Goal: Task Accomplishment & Management: Complete application form

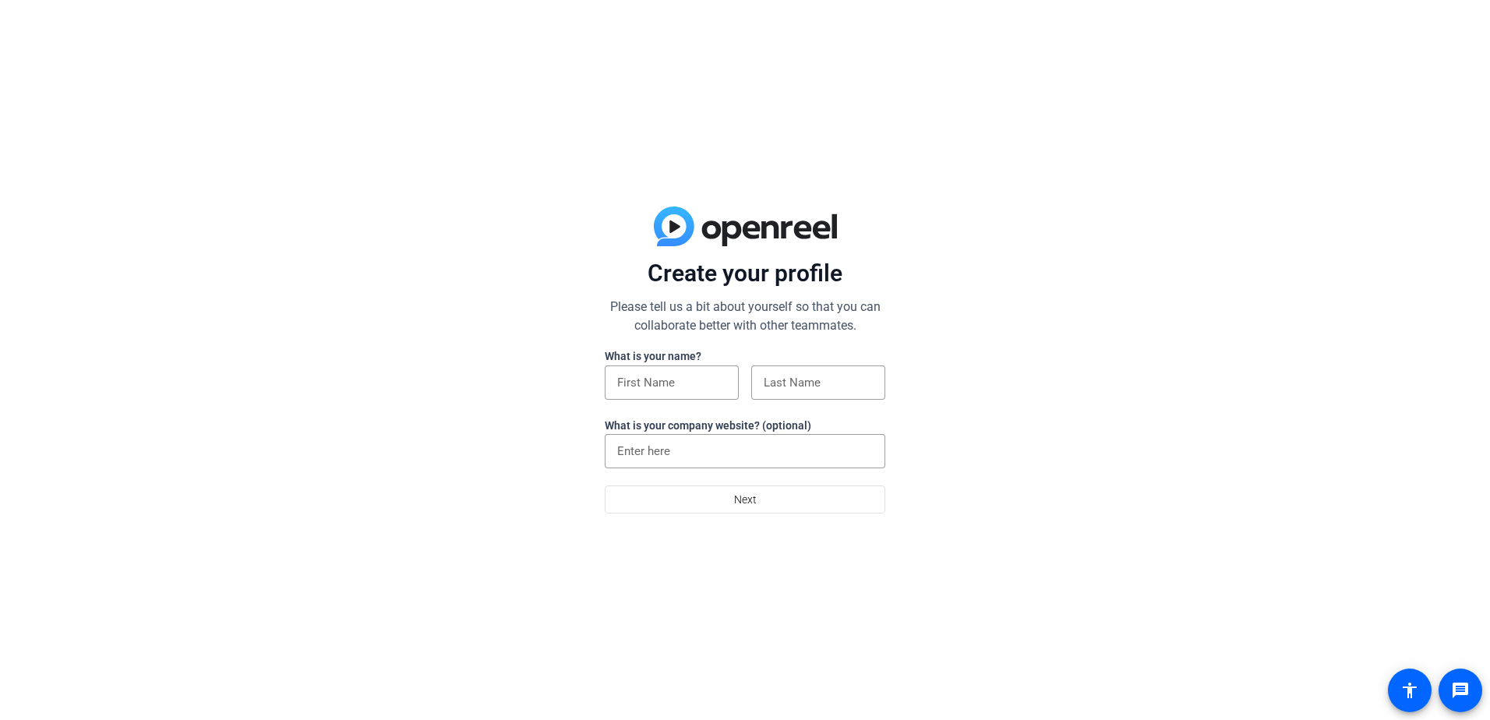
drag, startPoint x: 678, startPoint y: 429, endPoint x: 684, endPoint y: 407, distance: 23.4
click at [677, 429] on label "What is your company website? (optional)" at bounding box center [708, 425] width 207 height 12
click at [685, 404] on div at bounding box center [672, 408] width 134 height 17
click at [687, 385] on input at bounding box center [671, 382] width 109 height 19
type input "[PERSON_NAME]"
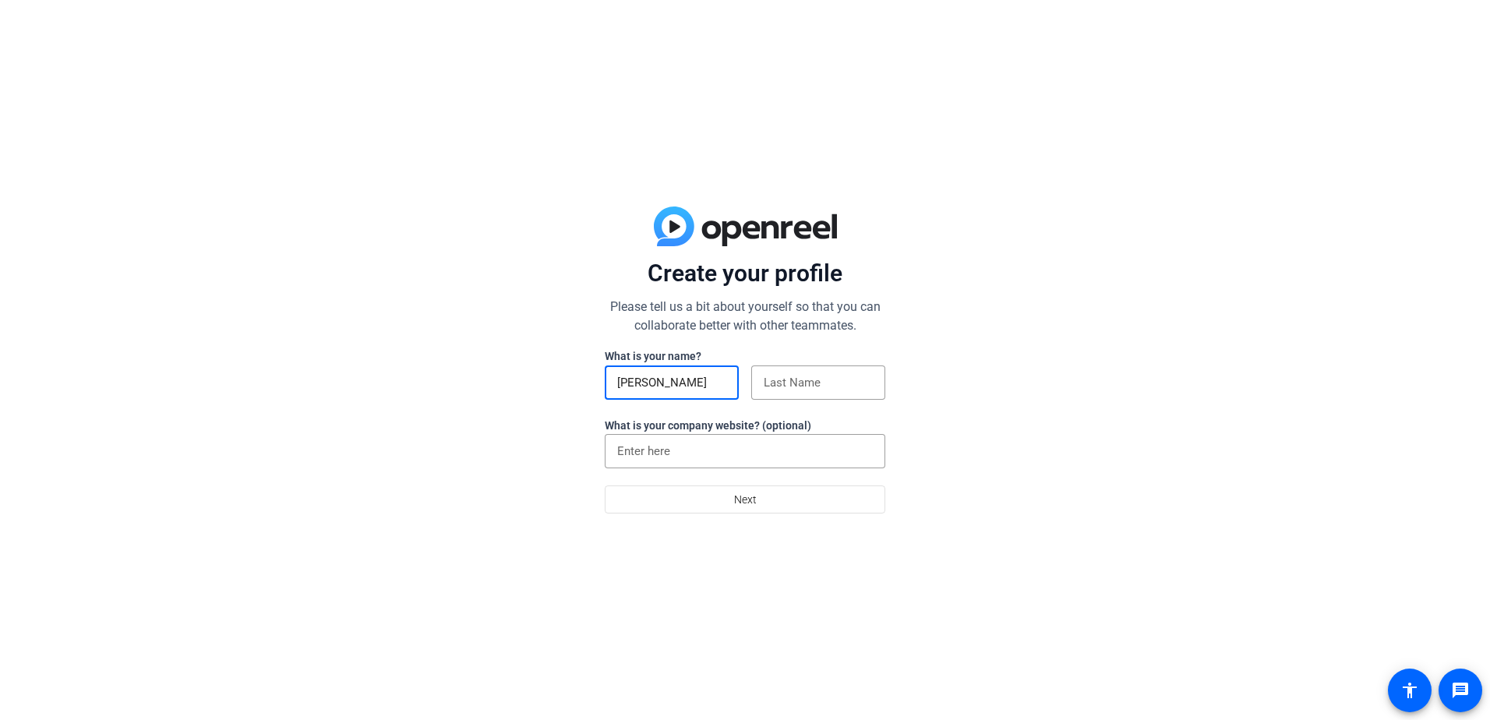
type input "[PERSON_NAME]"
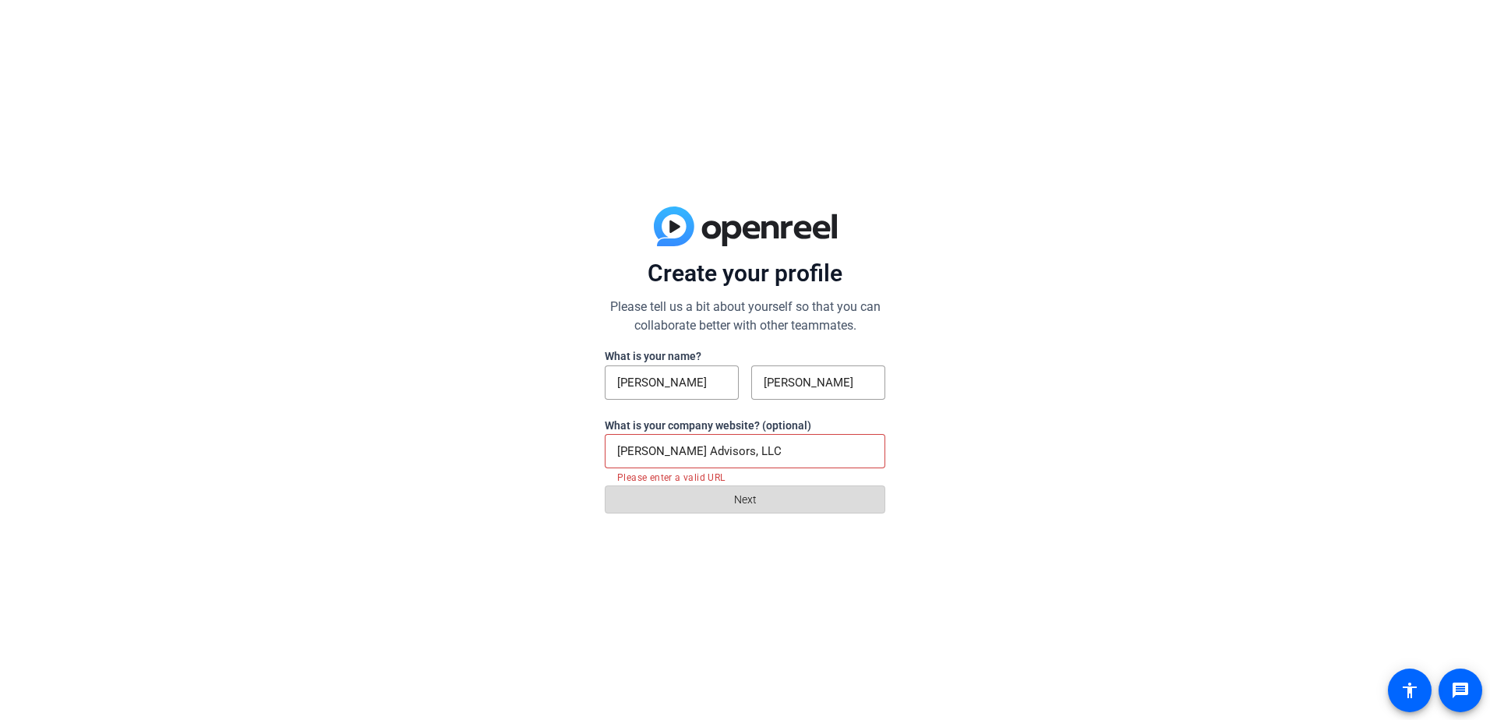
click at [680, 503] on span at bounding box center [745, 499] width 279 height 37
click at [694, 455] on input "[PERSON_NAME] Advisors, LLC" at bounding box center [745, 451] width 256 height 19
drag, startPoint x: 792, startPoint y: 436, endPoint x: 757, endPoint y: 430, distance: 34.9
click at [757, 430] on div "What is your name? [PERSON_NAME] What is your company website? (optional) [PERS…" at bounding box center [745, 417] width 281 height 138
drag, startPoint x: 757, startPoint y: 430, endPoint x: 779, endPoint y: 449, distance: 28.7
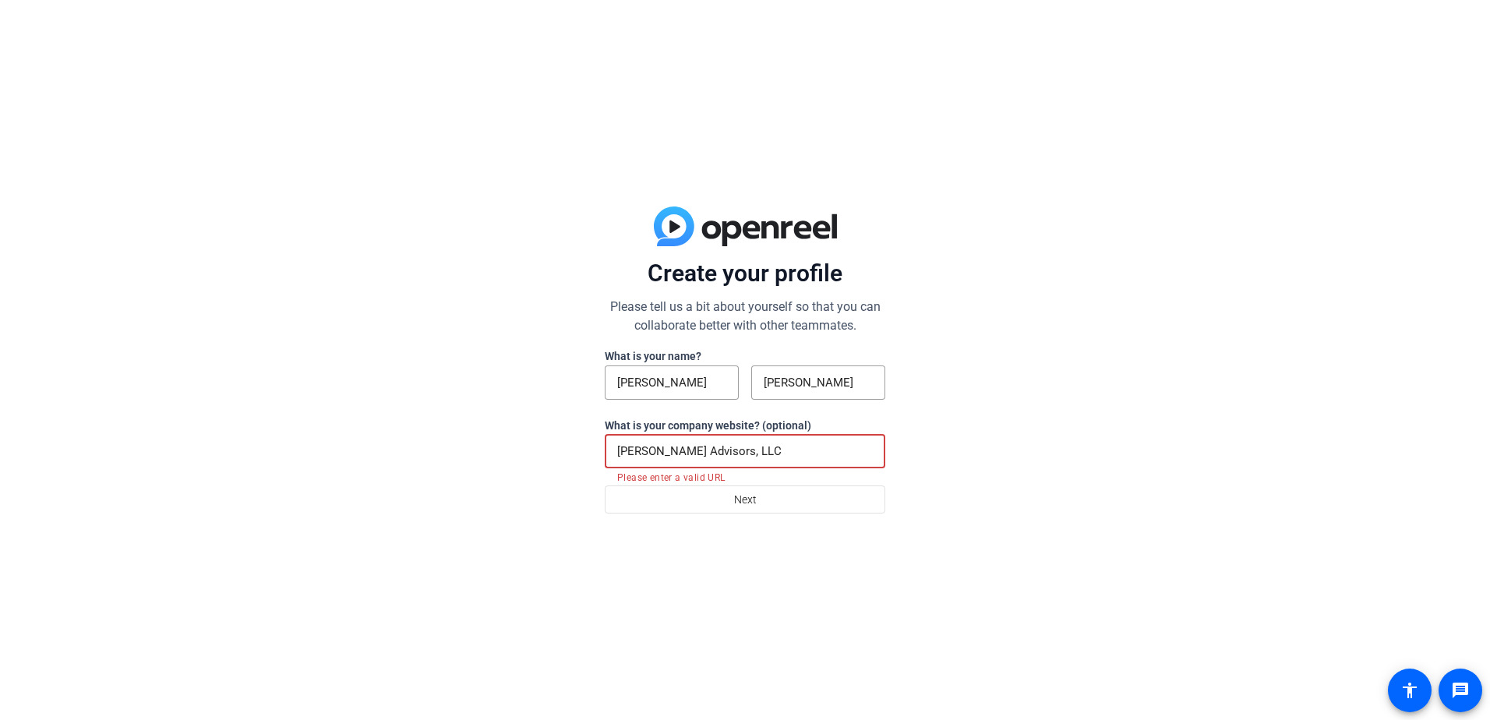
click at [779, 449] on input "[PERSON_NAME] Advisors, LLC" at bounding box center [745, 451] width 256 height 19
drag, startPoint x: 779, startPoint y: 449, endPoint x: 551, endPoint y: 443, distance: 228.4
click at [551, 443] on div "Create your profile Please tell us a bit about yourself so that you can collabo…" at bounding box center [745, 360] width 1490 height 720
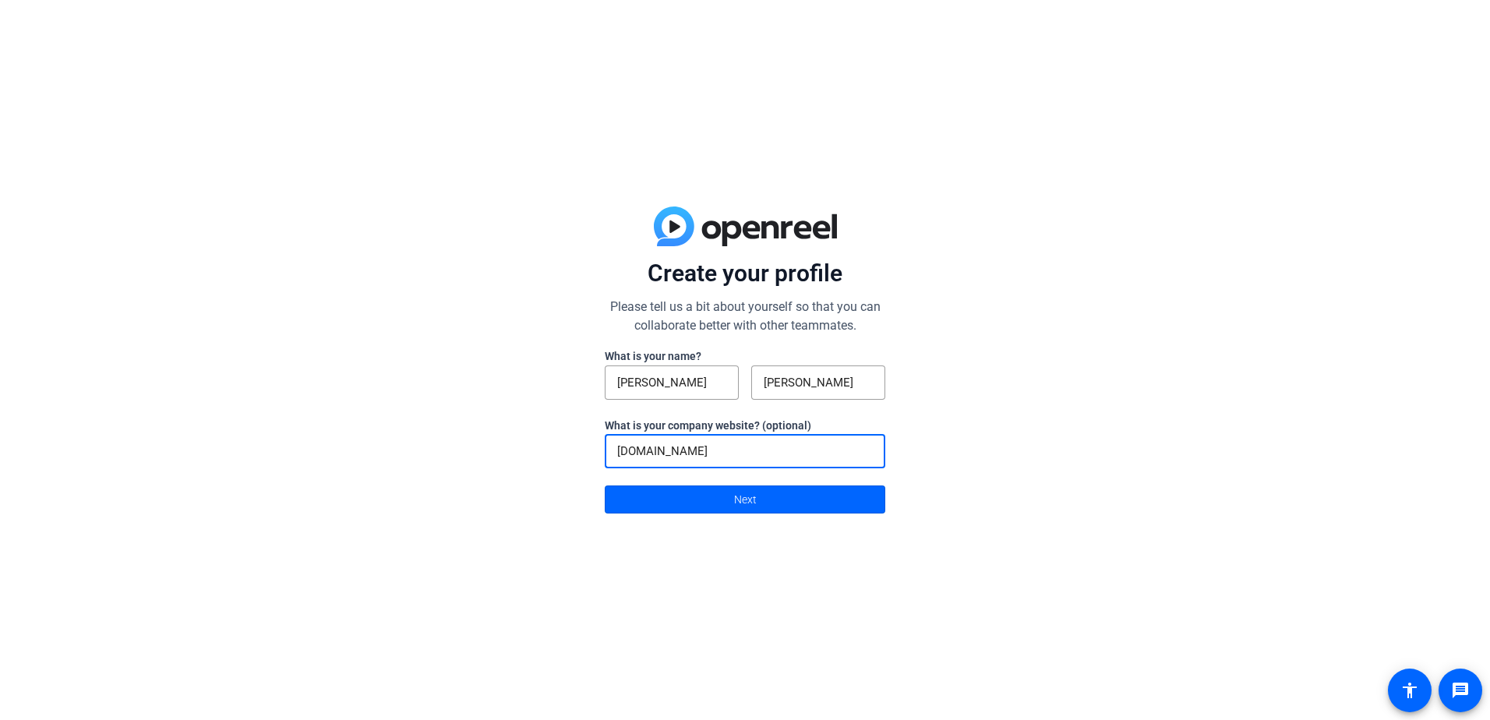
type input "[DOMAIN_NAME]"
click at [823, 488] on span at bounding box center [745, 499] width 279 height 37
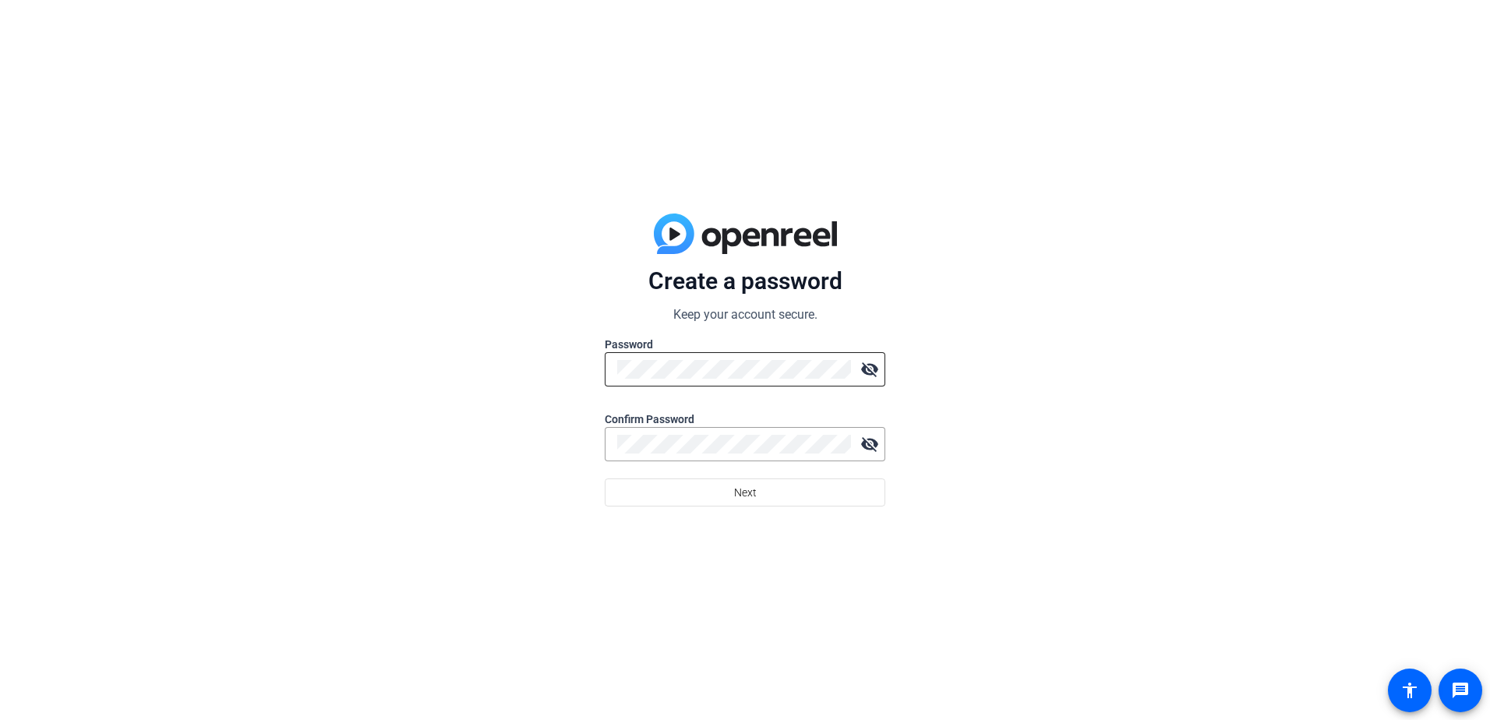
click at [789, 385] on div at bounding box center [734, 369] width 234 height 34
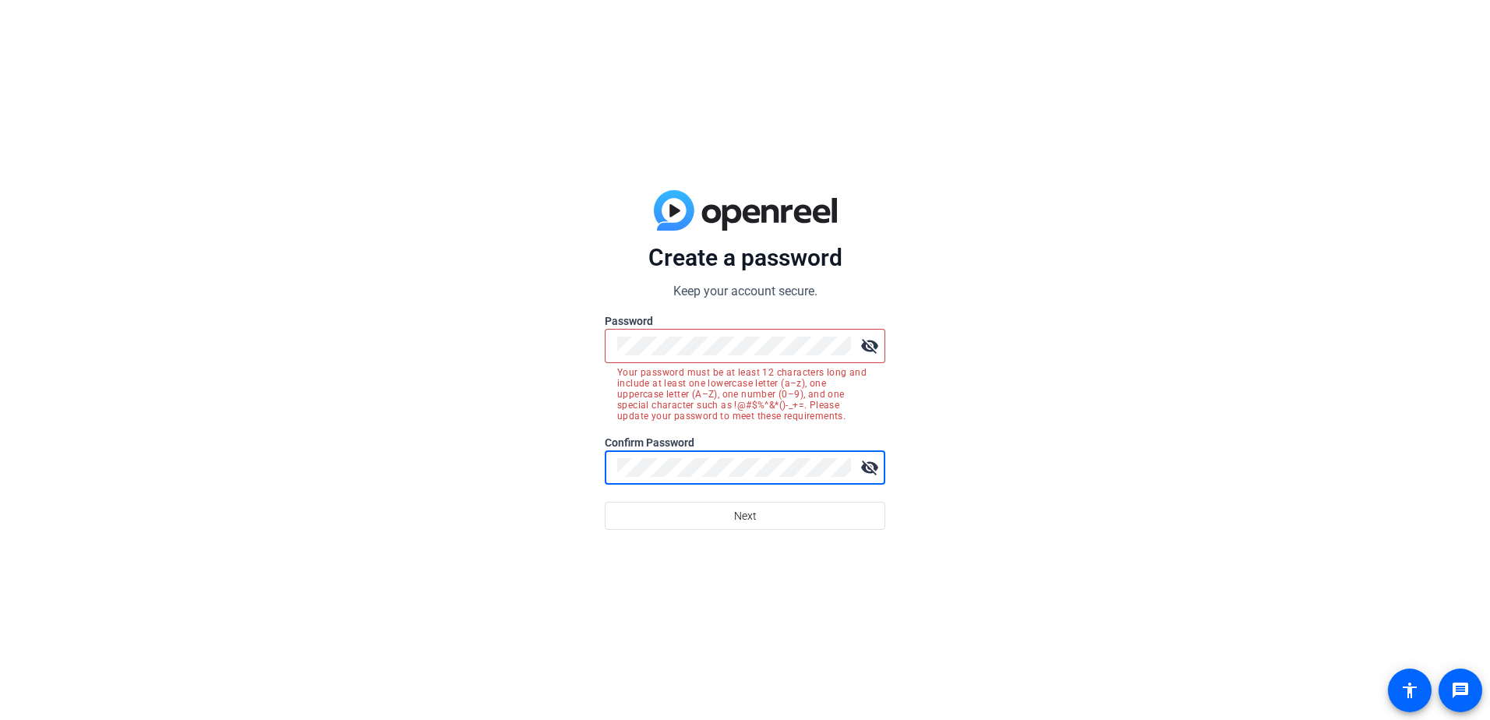
click at [605, 502] on button "Next" at bounding box center [745, 516] width 281 height 28
click at [832, 517] on span at bounding box center [745, 515] width 279 height 37
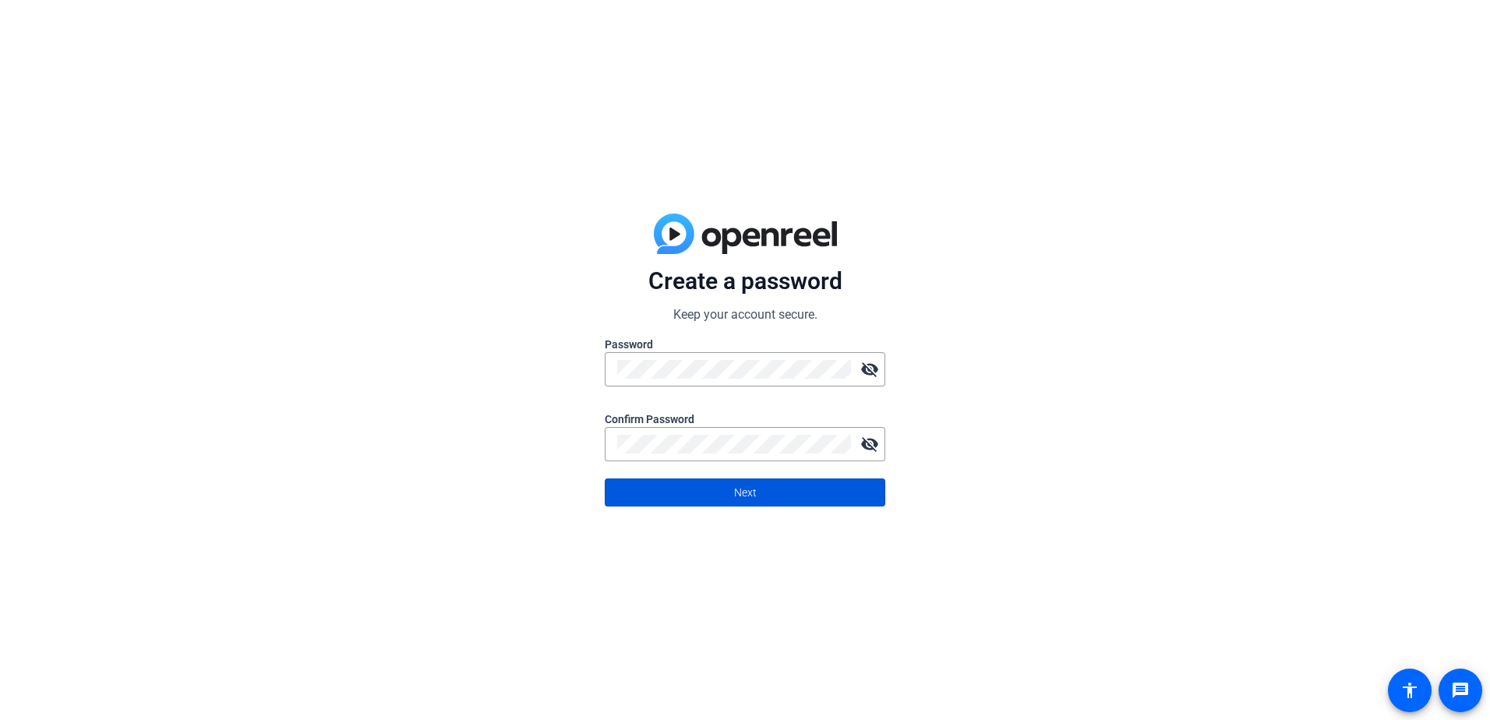
click at [835, 481] on span at bounding box center [745, 492] width 279 height 37
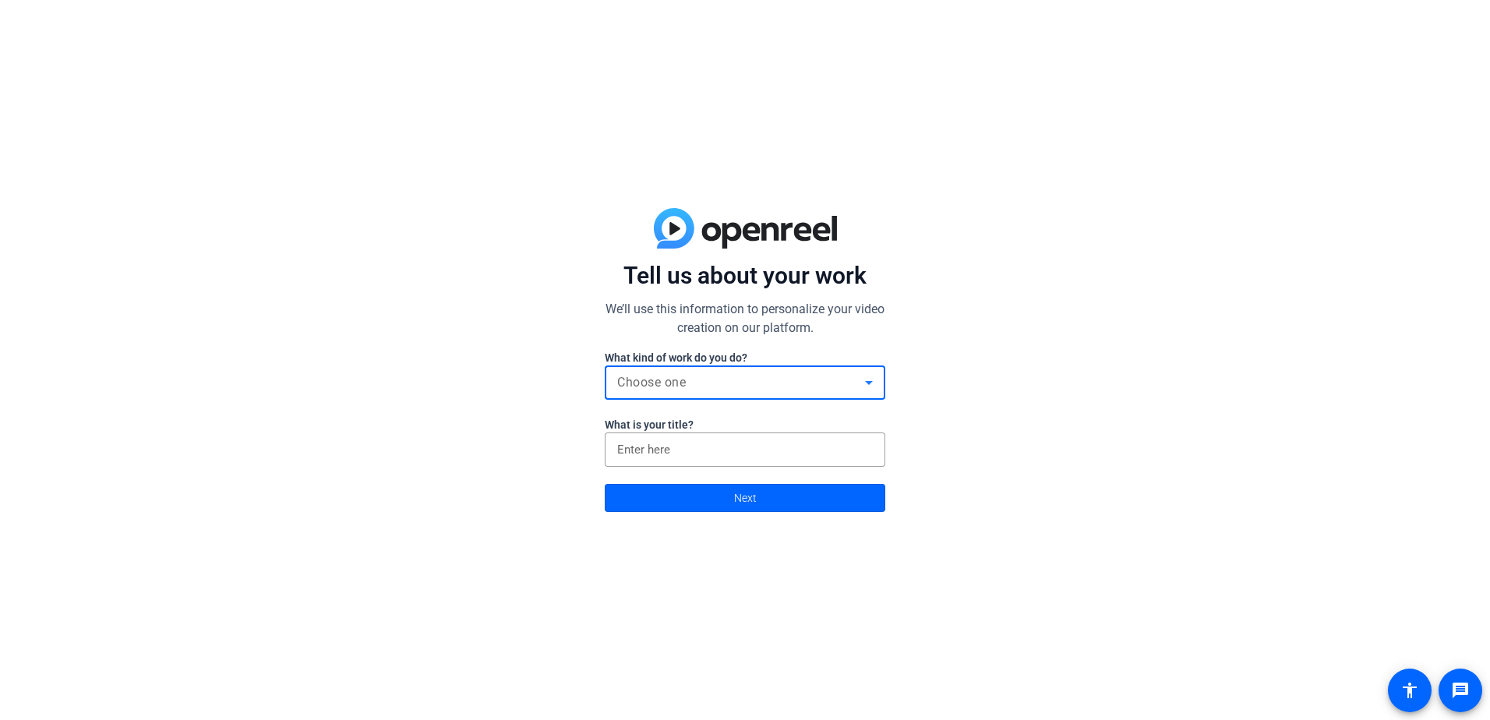
click at [785, 384] on div "Choose one" at bounding box center [741, 382] width 248 height 19
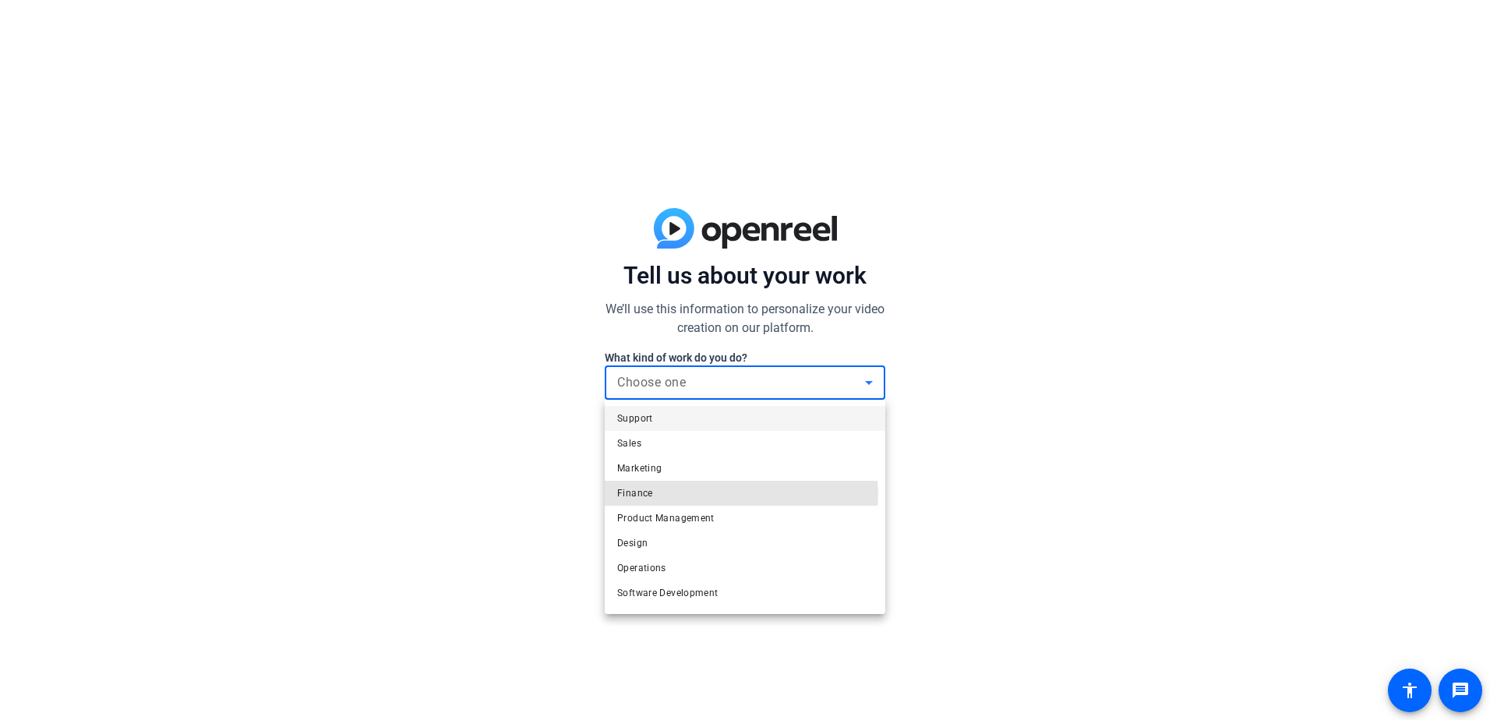
click at [738, 494] on mat-option "Finance" at bounding box center [745, 493] width 281 height 25
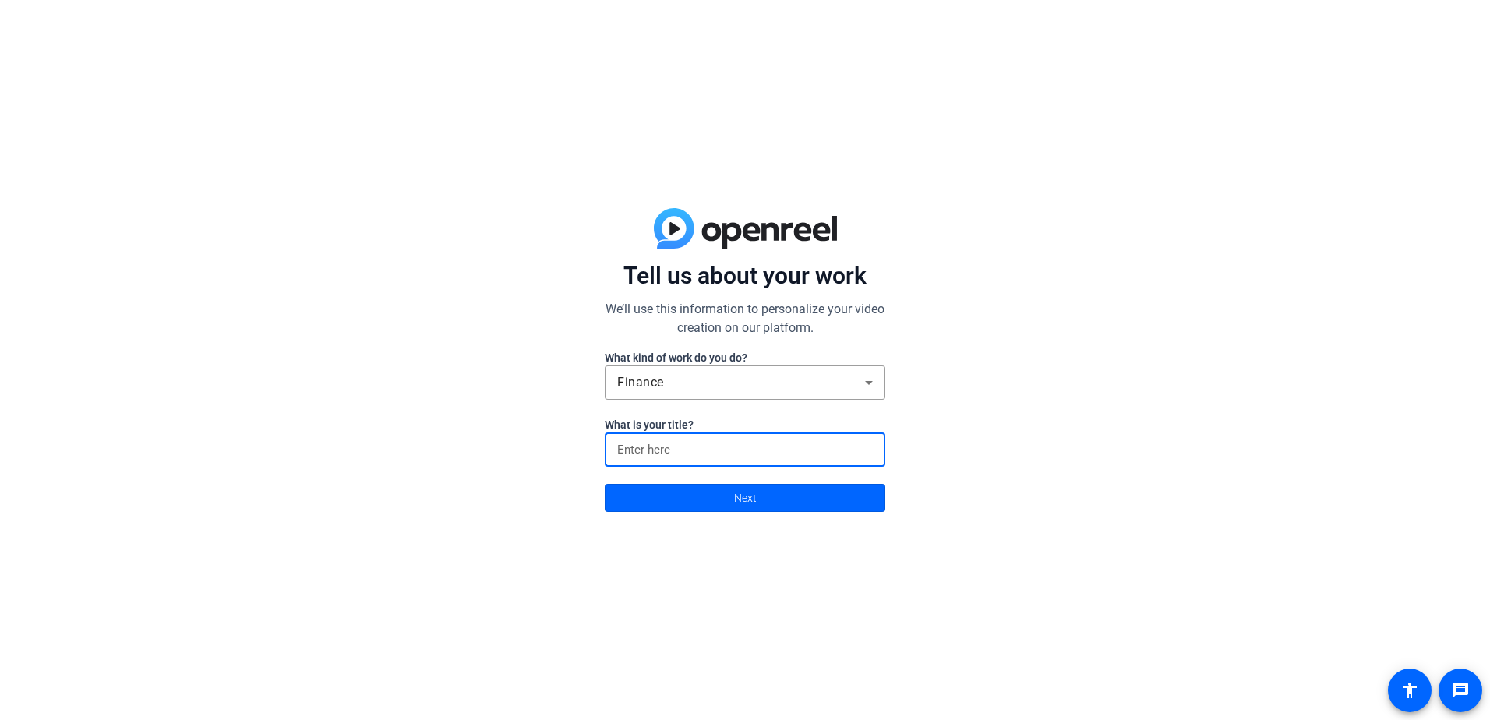
click at [743, 452] on input at bounding box center [745, 449] width 256 height 19
type input "Partner"
click at [823, 507] on span at bounding box center [745, 497] width 279 height 37
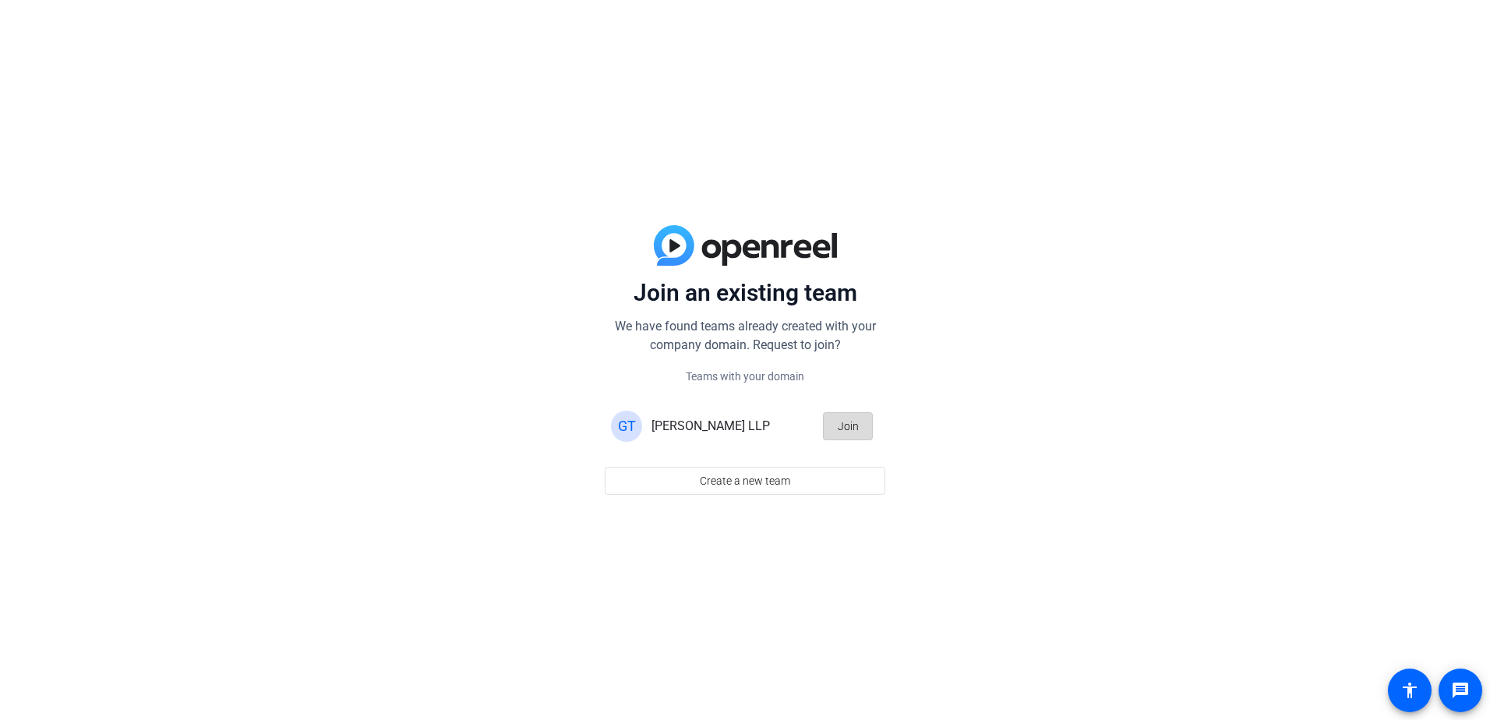
click at [861, 435] on span "button" at bounding box center [848, 426] width 48 height 37
